Goal: Transaction & Acquisition: Purchase product/service

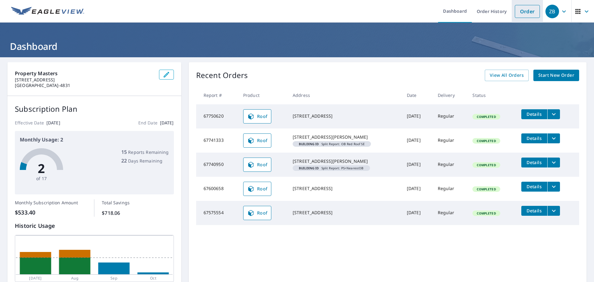
click at [517, 8] on link "Order" at bounding box center [527, 11] width 25 height 13
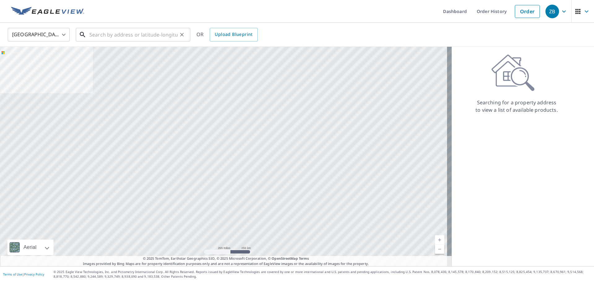
click at [118, 36] on input "text" at bounding box center [133, 34] width 88 height 17
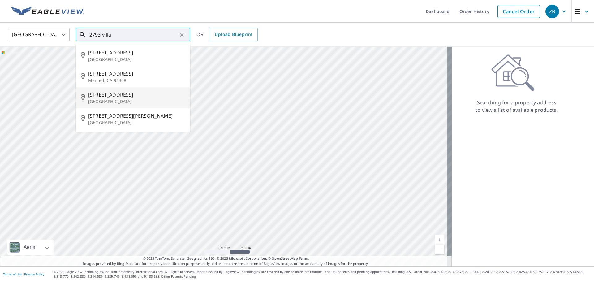
click at [129, 94] on span "2793 Villa Rica Hwy" at bounding box center [136, 94] width 97 height 7
type input "2793 Villa Rica Hwy Dallas, GA 30157"
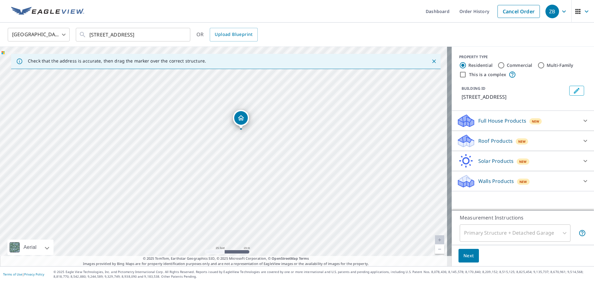
drag, startPoint x: 237, startPoint y: 124, endPoint x: 241, endPoint y: 128, distance: 6.6
click at [489, 139] on p "Roof Products" at bounding box center [496, 140] width 34 height 7
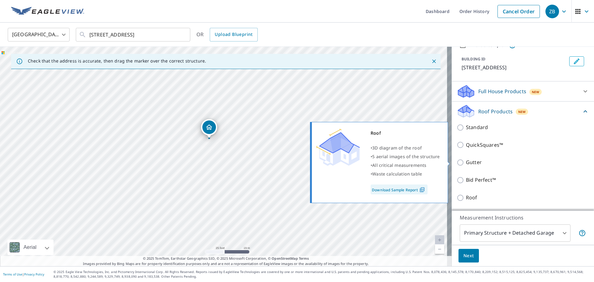
scroll to position [68, 0]
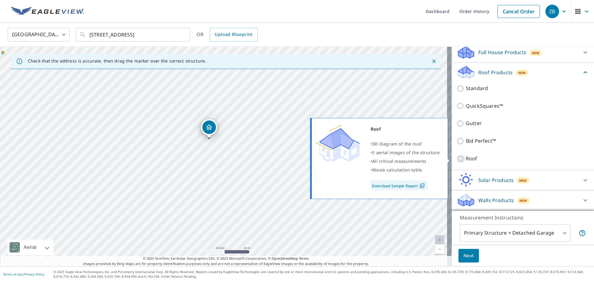
click at [457, 158] on input "Roof" at bounding box center [461, 158] width 9 height 7
checkbox input "true"
type input "3"
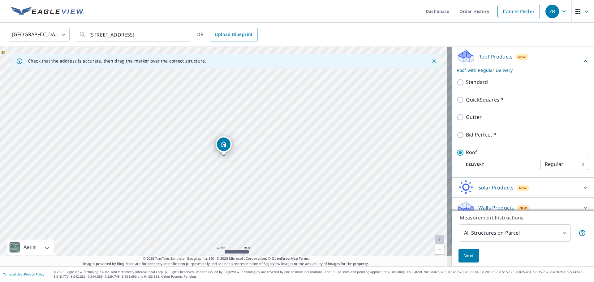
scroll to position [75, 0]
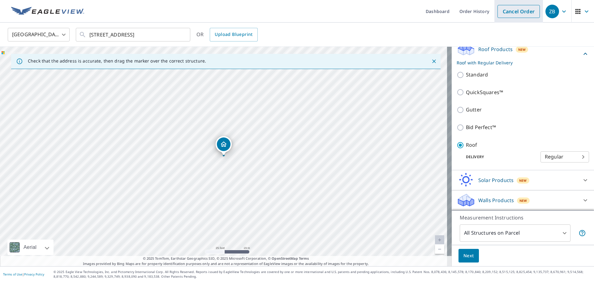
click at [512, 11] on link "Cancel Order" at bounding box center [519, 11] width 42 height 13
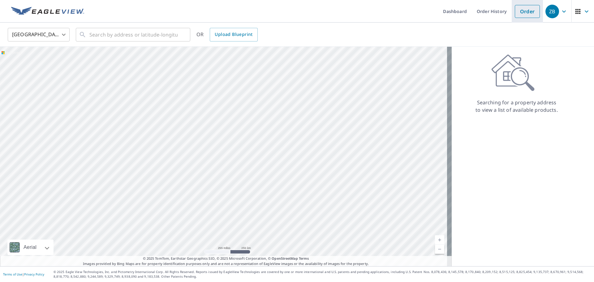
click at [523, 10] on link "Order" at bounding box center [527, 11] width 25 height 13
click at [515, 12] on link "Order" at bounding box center [527, 11] width 25 height 13
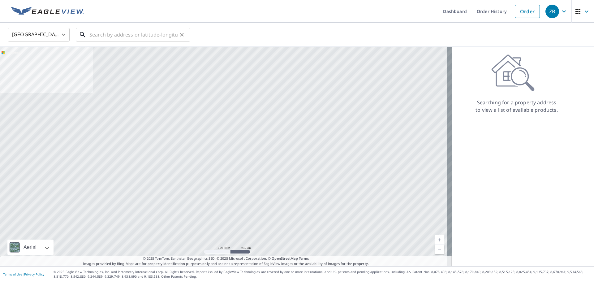
click at [116, 36] on input "text" at bounding box center [133, 34] width 88 height 17
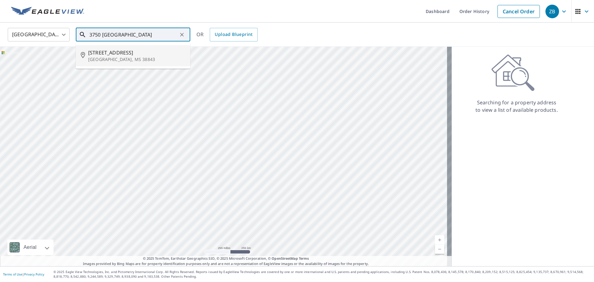
click at [125, 57] on p "[GEOGRAPHIC_DATA], MS 38843" at bounding box center [136, 59] width 97 height 6
type input "[STREET_ADDRESS][PERSON_NAME]"
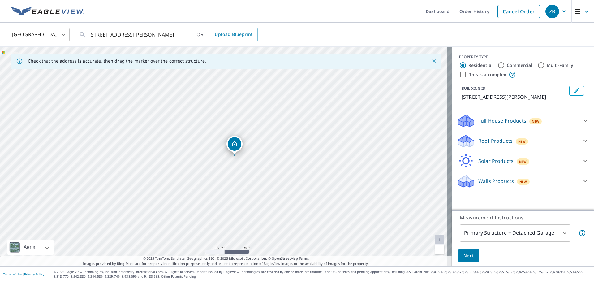
drag, startPoint x: 224, startPoint y: 156, endPoint x: 235, endPoint y: 155, distance: 10.9
click at [487, 144] on p "Roof Products" at bounding box center [496, 140] width 34 height 7
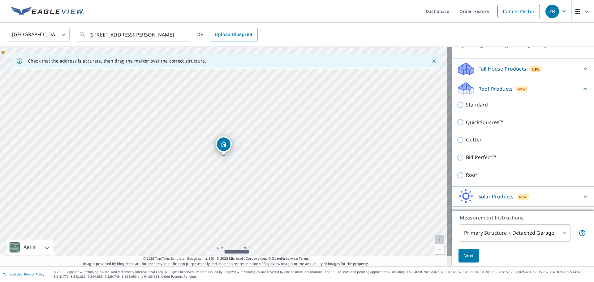
scroll to position [62, 0]
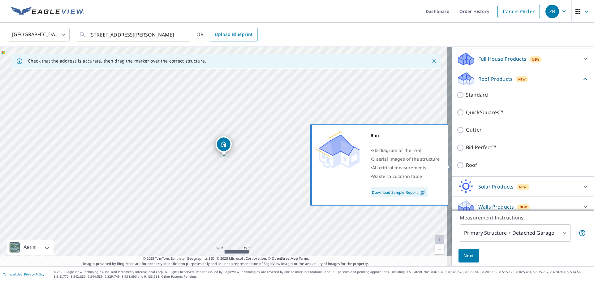
click at [457, 163] on input "Roof" at bounding box center [461, 165] width 9 height 7
checkbox input "true"
type input "3"
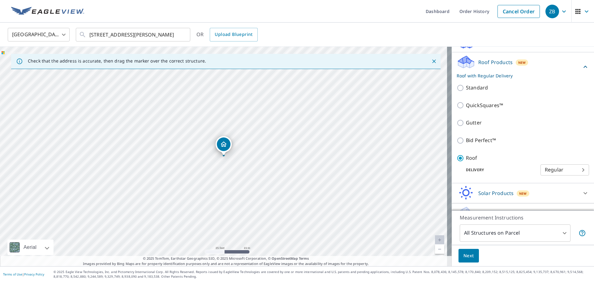
click at [575, 168] on body "ZB ZB Dashboard Order History Cancel Order ZB [GEOGRAPHIC_DATA] [GEOGRAPHIC_DAT…" at bounding box center [297, 141] width 594 height 282
click at [512, 255] on div at bounding box center [297, 141] width 594 height 282
click at [464, 256] on span "Next" at bounding box center [469, 256] width 11 height 8
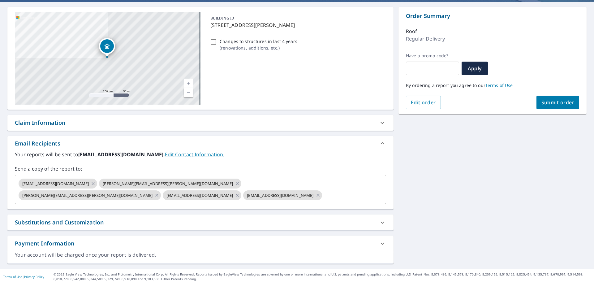
scroll to position [58, 0]
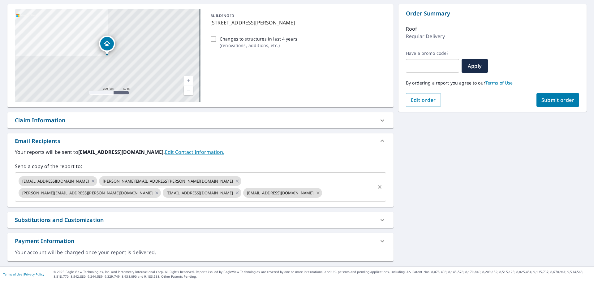
click at [317, 192] on icon at bounding box center [318, 192] width 3 height 3
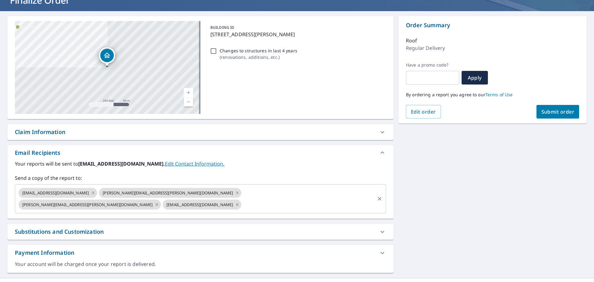
click at [240, 201] on icon at bounding box center [237, 204] width 5 height 7
click at [307, 199] on input "text" at bounding box center [268, 205] width 212 height 12
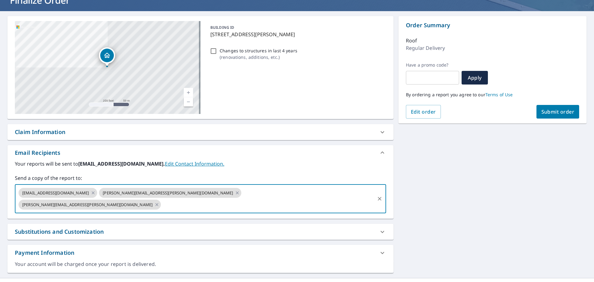
type input "[EMAIL_ADDRESS][PERSON_NAME][DOMAIN_NAME]"
click at [444, 199] on div "[STREET_ADDRESS][PERSON_NAME] A standard road map Aerial A detailed look from a…" at bounding box center [297, 144] width 594 height 267
click at [358, 199] on input "text" at bounding box center [324, 205] width 100 height 12
type input "[EMAIL_ADDRESS][DOMAIN_NAME]"
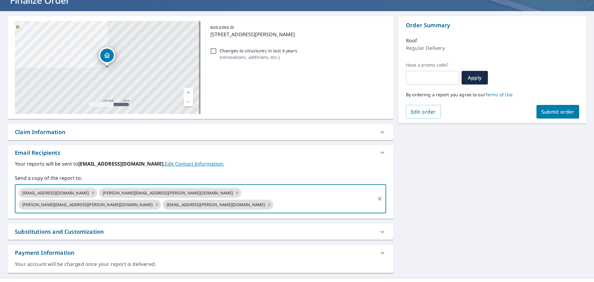
click at [437, 185] on div "[STREET_ADDRESS][PERSON_NAME] A standard road map Aerial A detailed look from a…" at bounding box center [297, 144] width 594 height 267
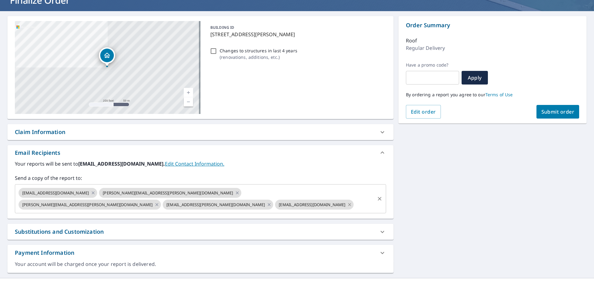
click at [349, 205] on icon at bounding box center [350, 204] width 3 height 3
click at [482, 191] on div "[STREET_ADDRESS][PERSON_NAME] A standard road map Aerial A detailed look from a…" at bounding box center [297, 144] width 594 height 267
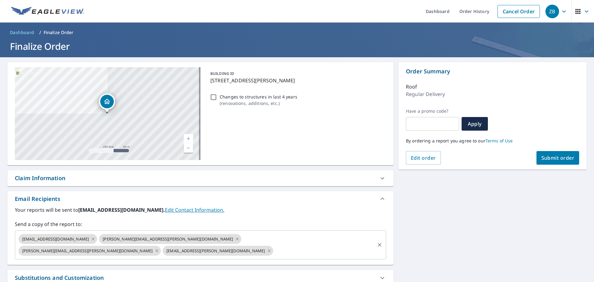
click at [562, 156] on span "Submit order" at bounding box center [558, 157] width 33 height 7
